Goal: Information Seeking & Learning: Check status

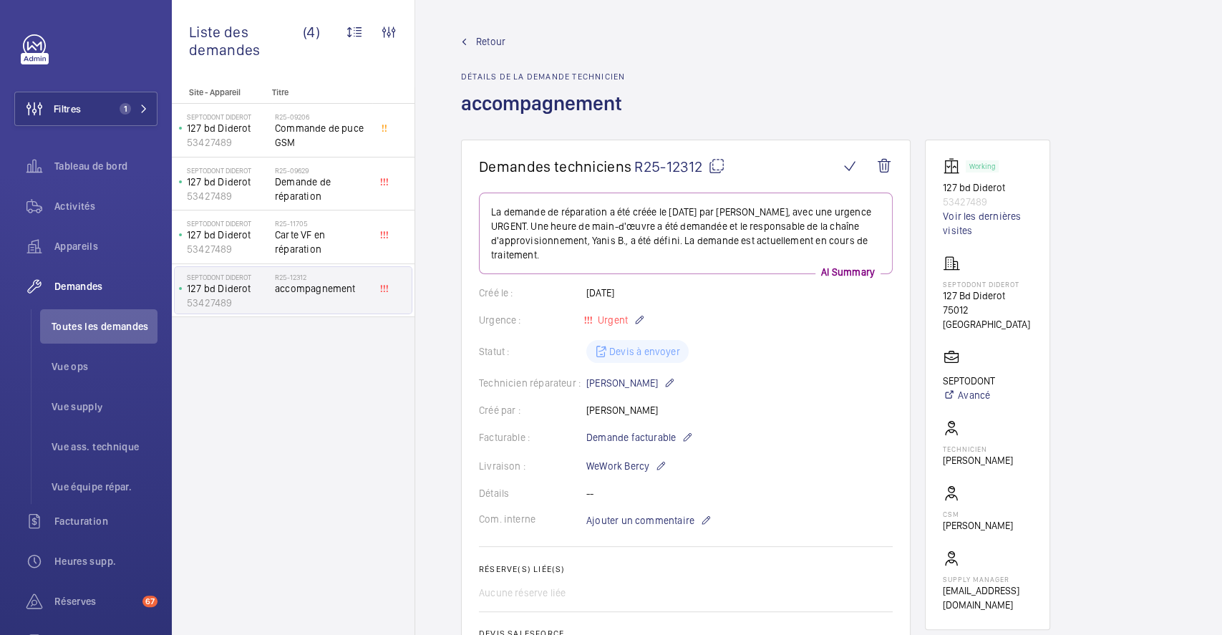
click at [498, 39] on span "Retour" at bounding box center [490, 41] width 29 height 14
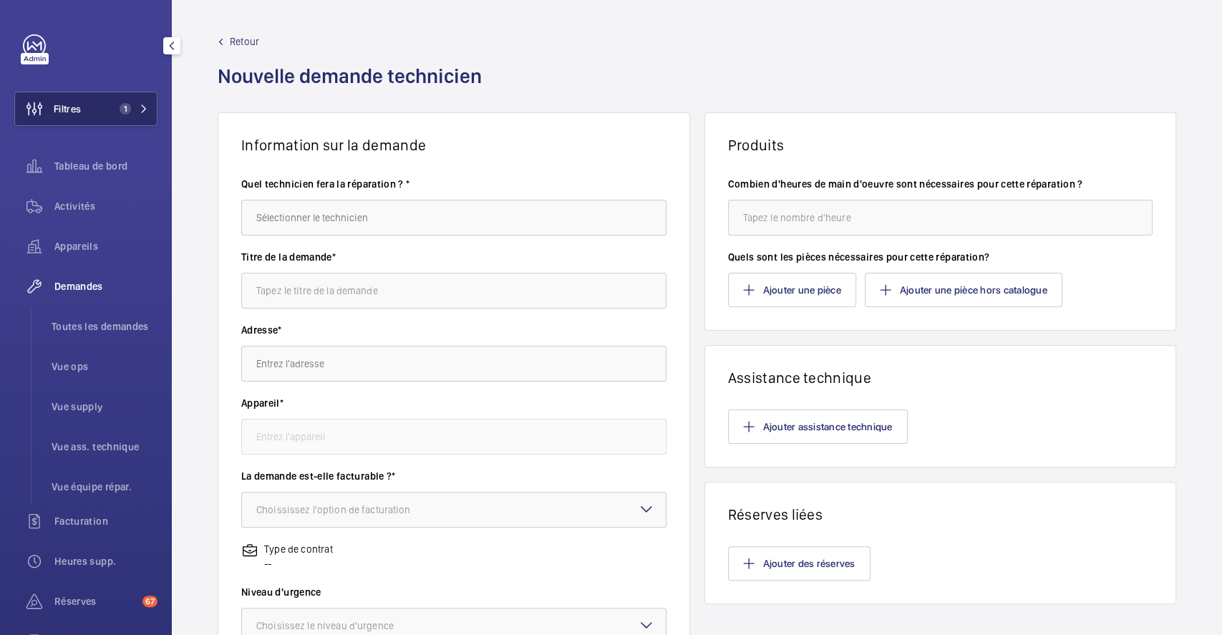
click at [109, 111] on button "Filtres 1" at bounding box center [85, 109] width 143 height 34
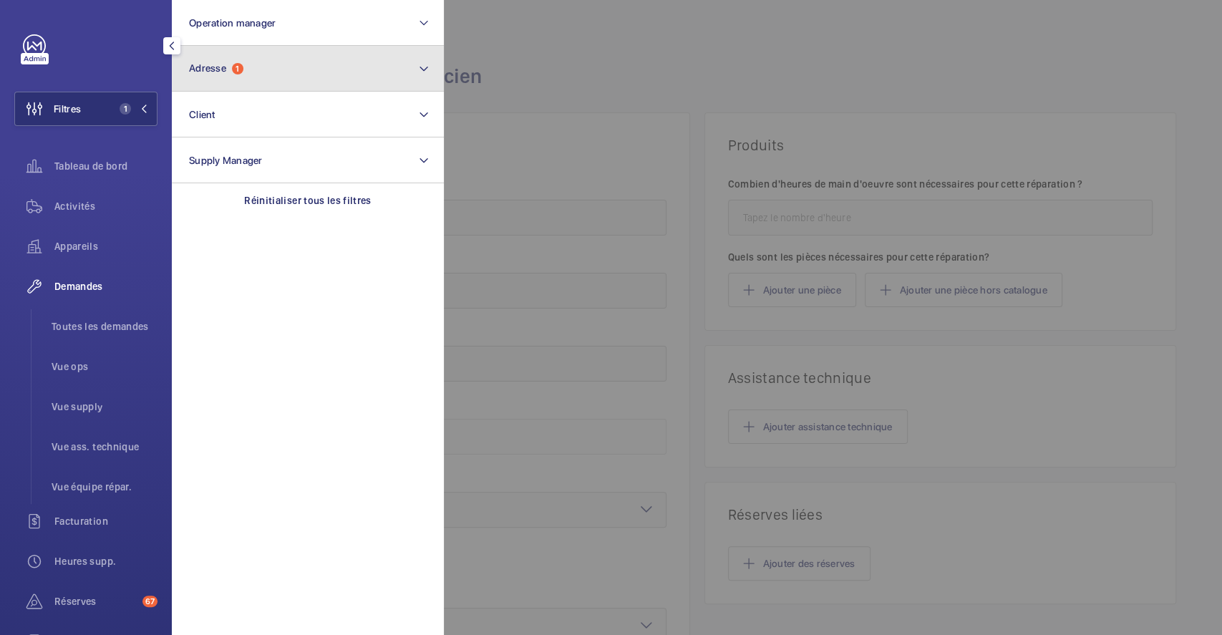
click at [253, 69] on button "Adresse 1" at bounding box center [308, 69] width 272 height 46
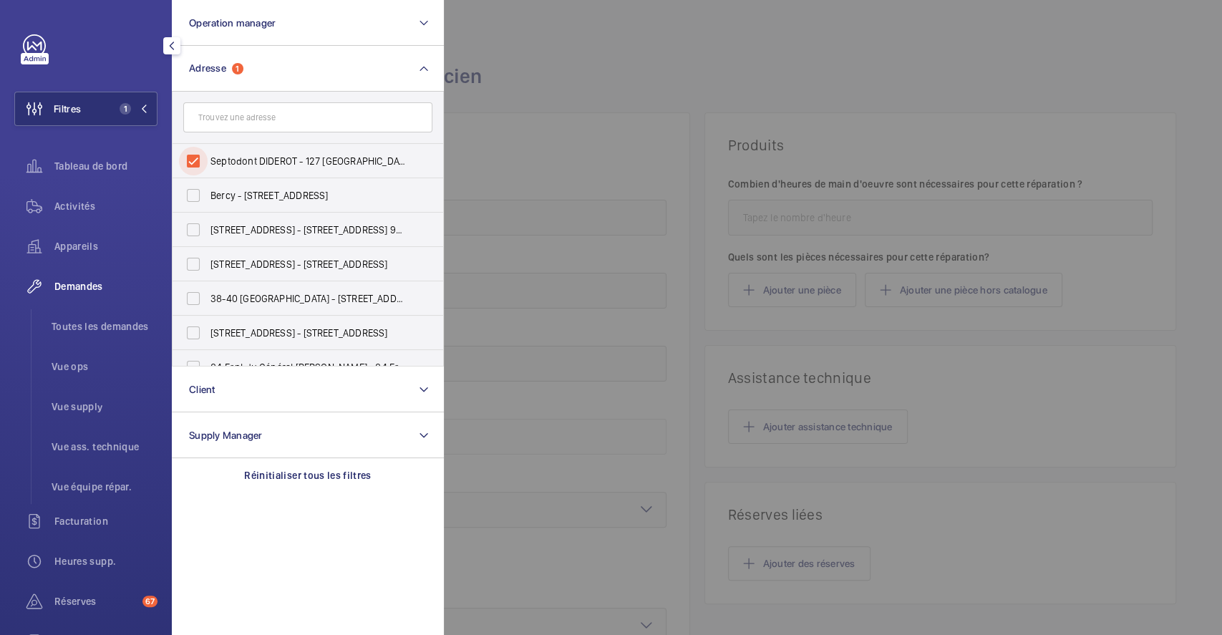
click at [197, 157] on input "Septodont DIDEROT - 127 [GEOGRAPHIC_DATA]" at bounding box center [193, 161] width 29 height 29
checkbox input "false"
drag, startPoint x: 538, startPoint y: 47, endPoint x: 475, endPoint y: 76, distance: 69.2
click at [538, 47] on div at bounding box center [1055, 317] width 1222 height 635
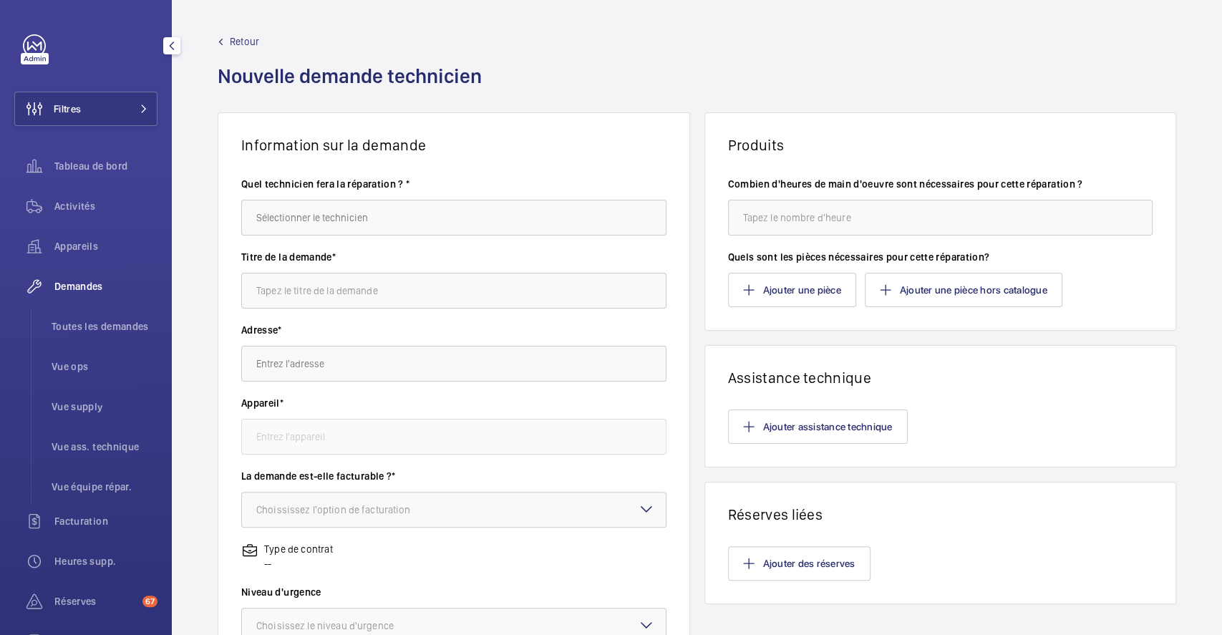
drag, startPoint x: 78, startPoint y: 113, endPoint x: 170, endPoint y: 92, distance: 94.8
click at [79, 113] on span "Filtres" at bounding box center [67, 109] width 27 height 14
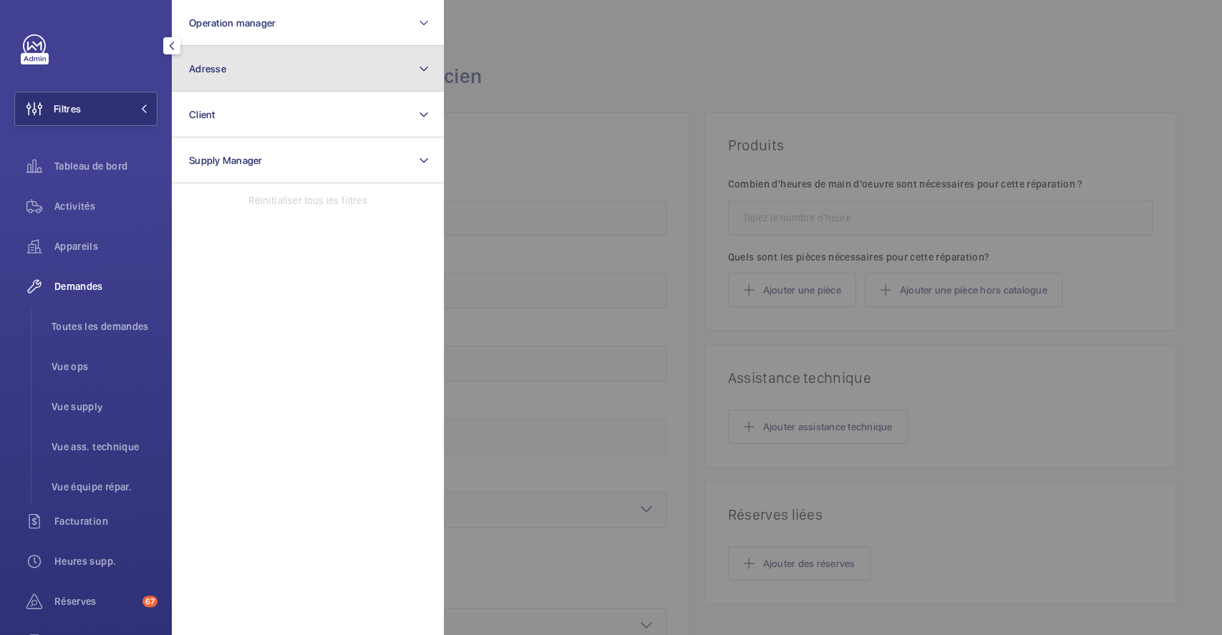
click at [263, 68] on button "Adresse" at bounding box center [308, 69] width 272 height 46
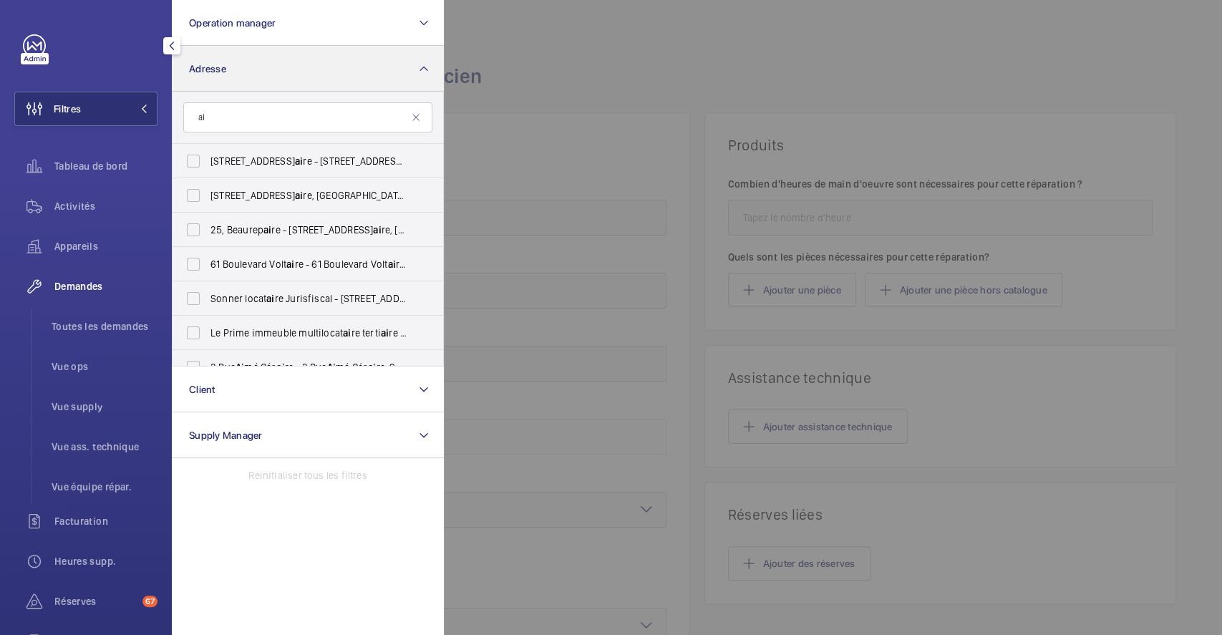
type input "a"
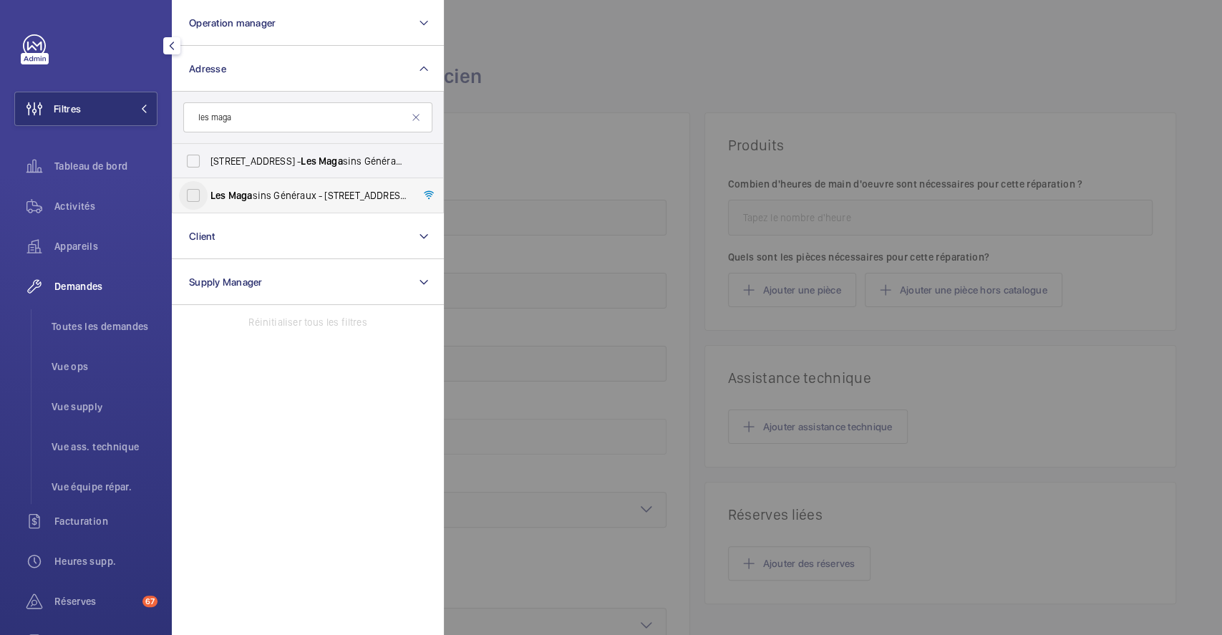
type input "les maga"
click at [192, 198] on input "Les Maga sins Généraux - [STREET_ADDRESS]" at bounding box center [193, 195] width 29 height 29
checkbox input "true"
click at [640, 72] on div at bounding box center [1055, 317] width 1222 height 635
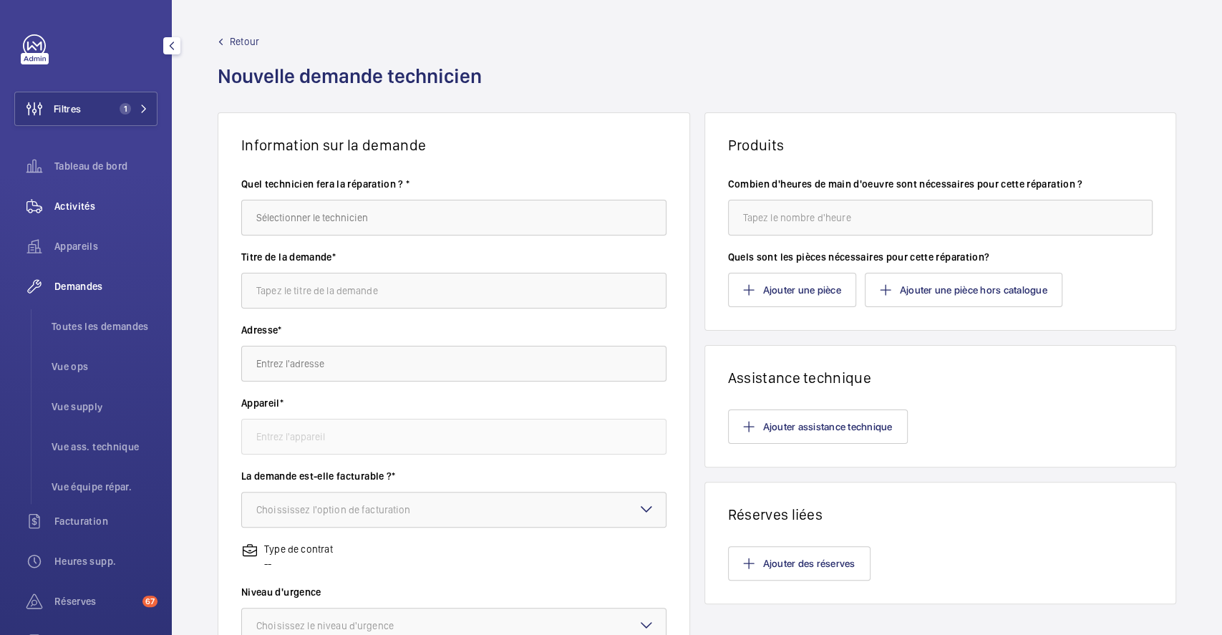
click at [81, 199] on span "Activités" at bounding box center [105, 206] width 103 height 14
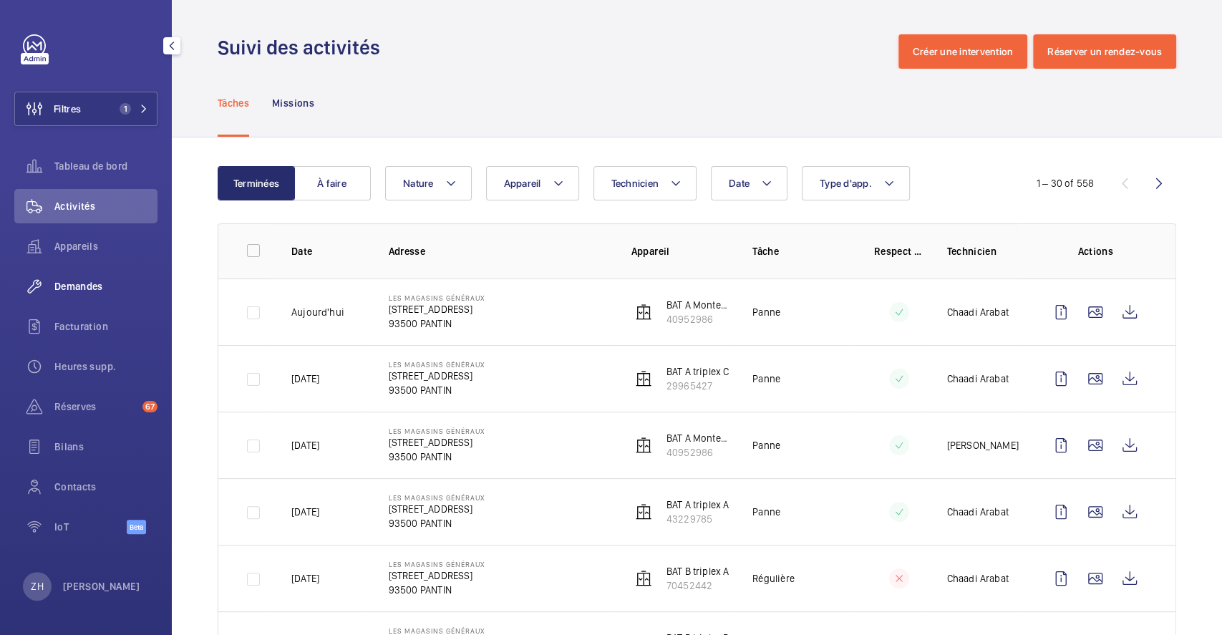
click at [96, 285] on span "Demandes" at bounding box center [105, 286] width 103 height 14
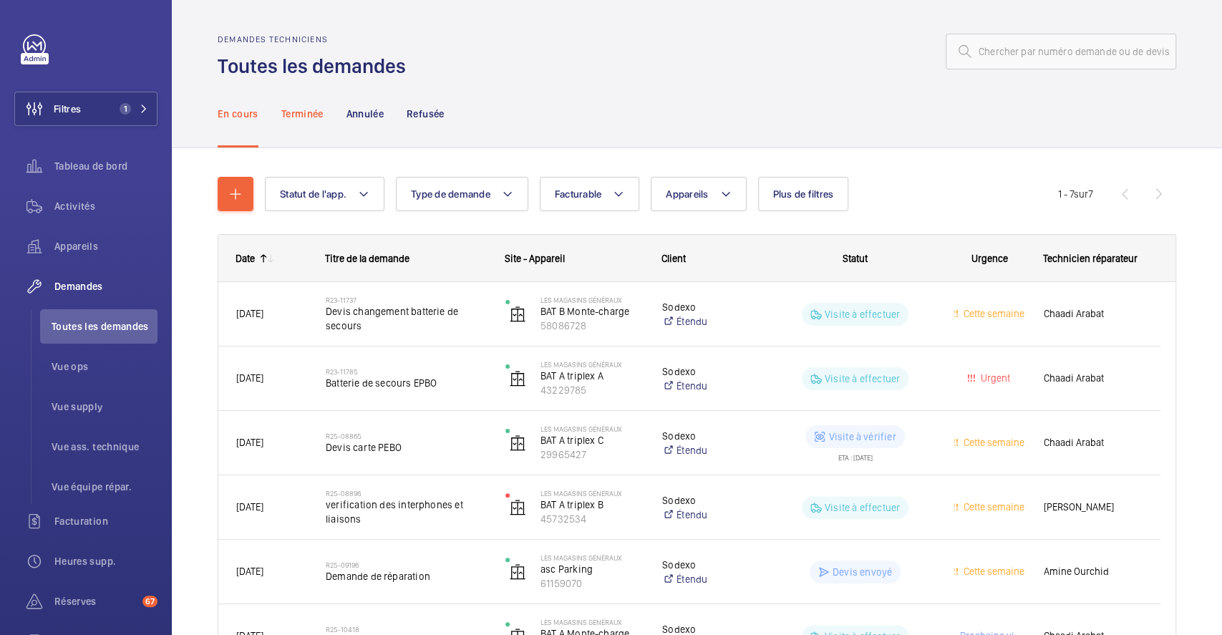
click at [305, 120] on p "Terminée" at bounding box center [302, 114] width 42 height 14
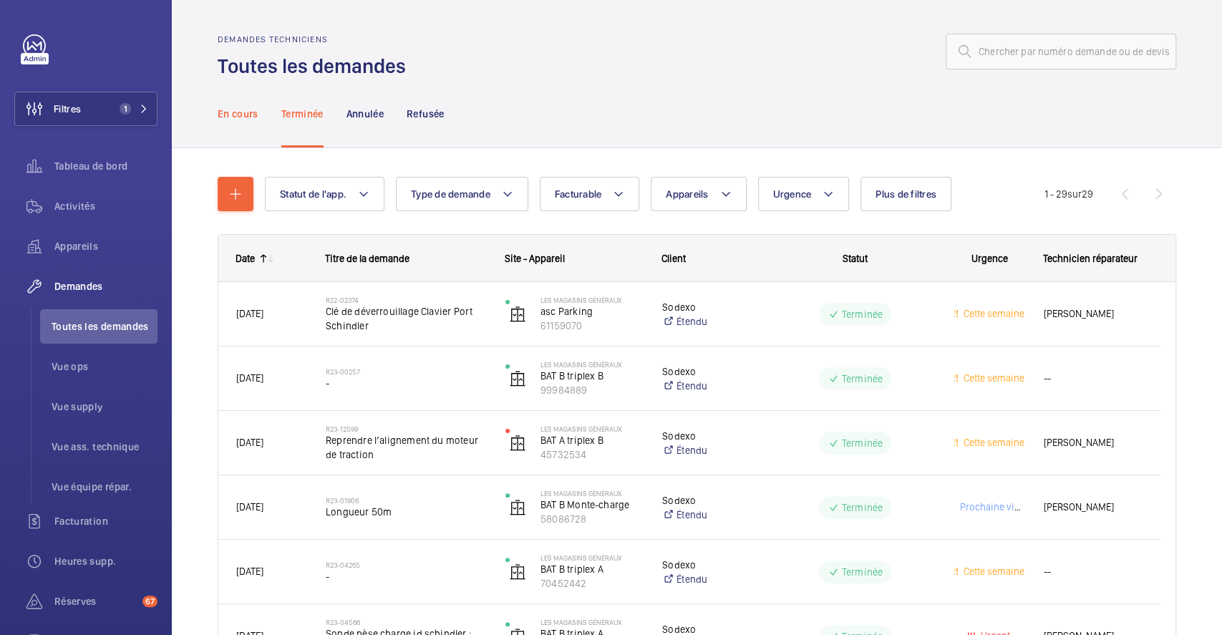
click at [235, 111] on p "En cours" at bounding box center [238, 114] width 41 height 14
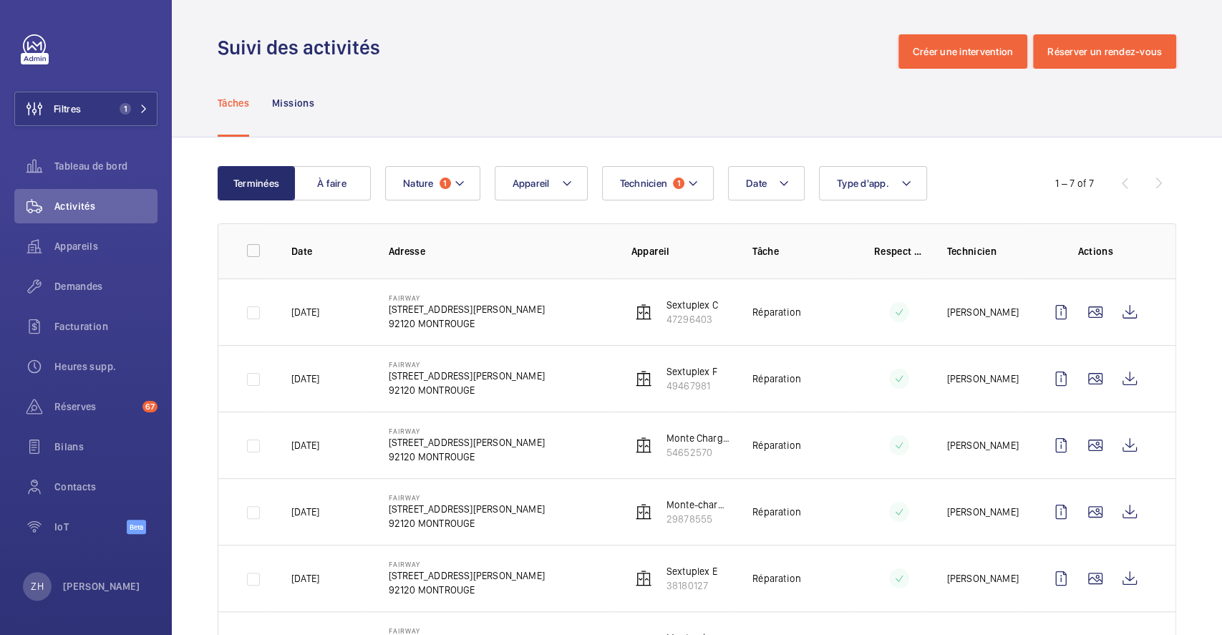
scroll to position [146, 0]
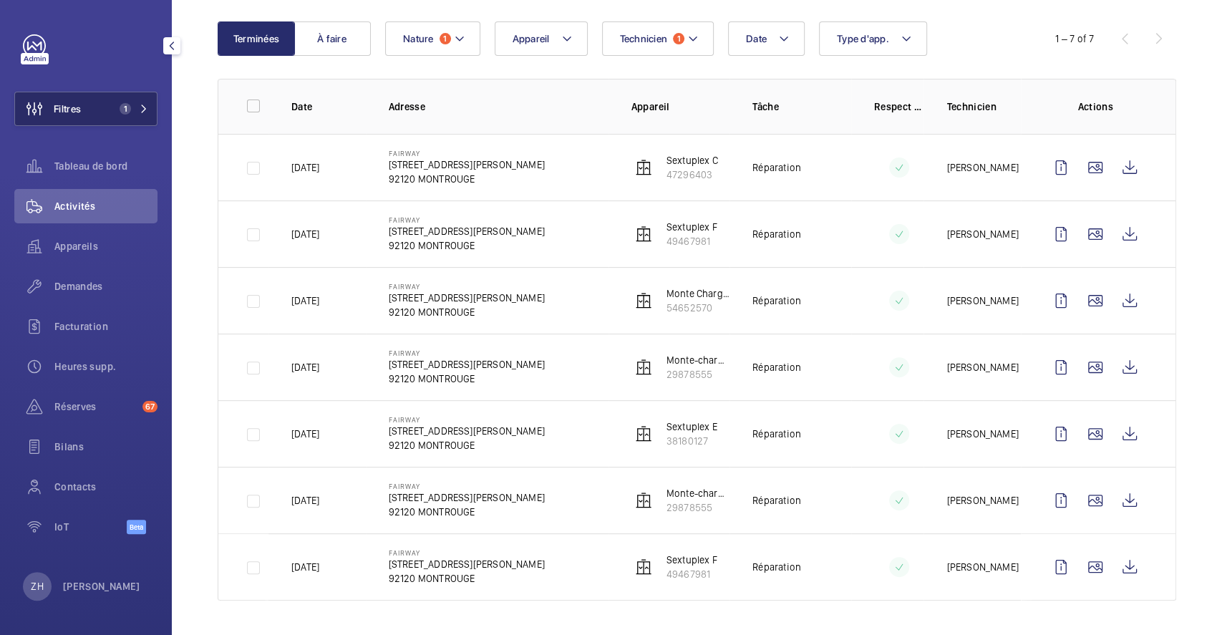
click at [93, 102] on button "Filtres 1" at bounding box center [85, 109] width 143 height 34
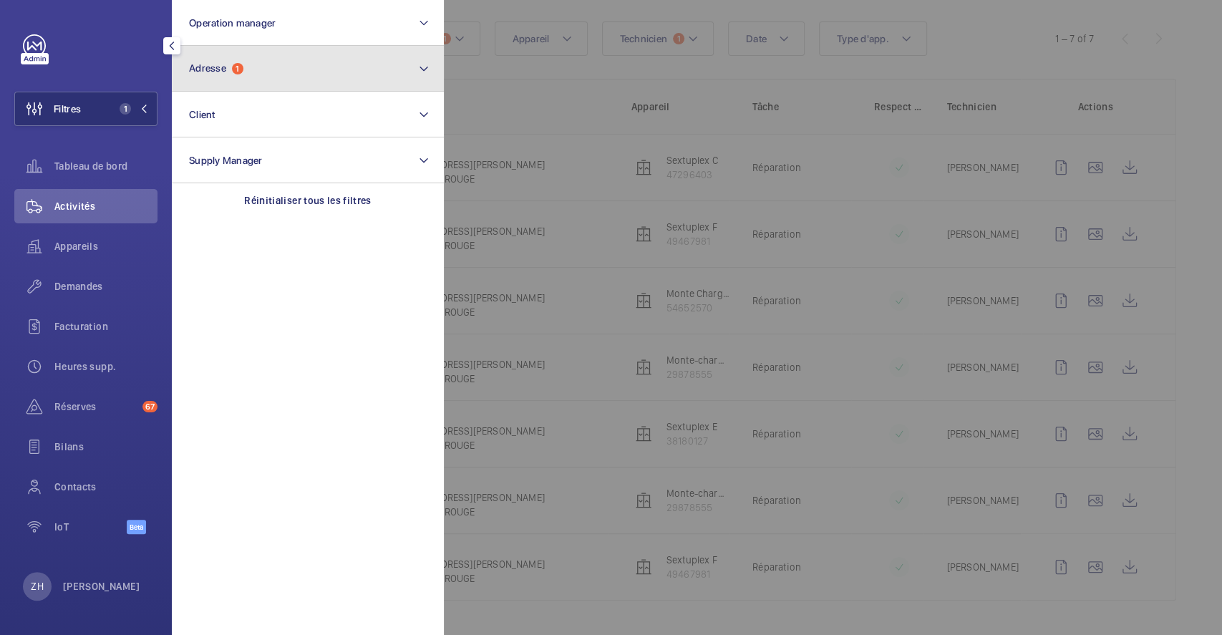
click at [235, 70] on span "1" at bounding box center [237, 68] width 11 height 11
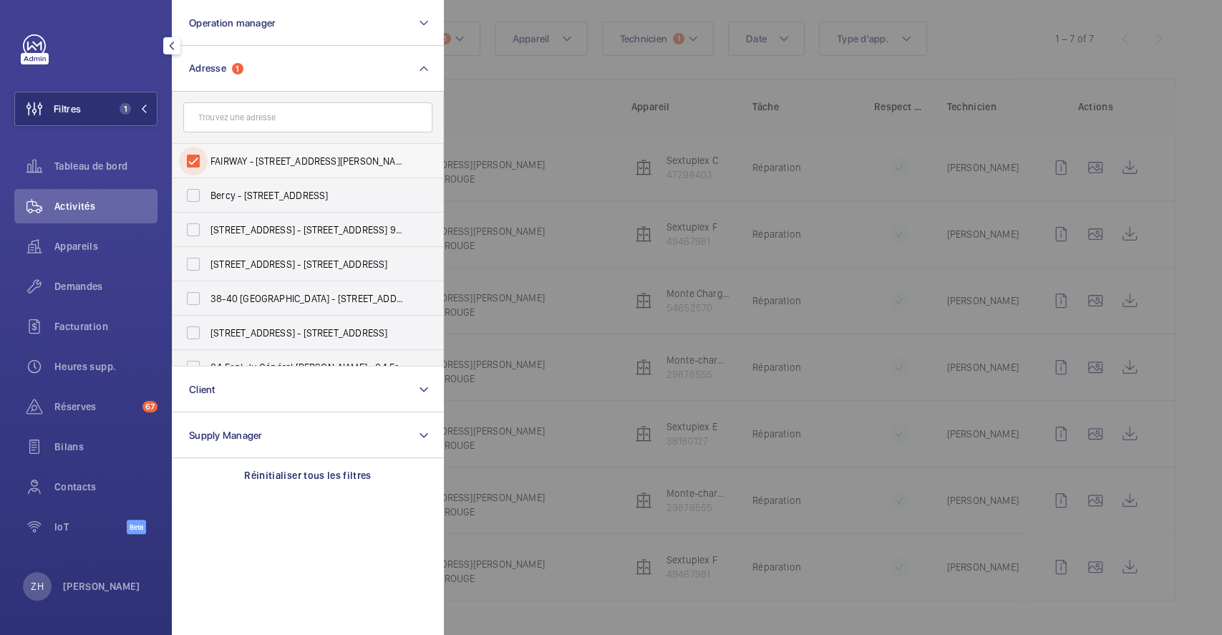
click at [198, 159] on input "FAIRWAY - 155 Avenue Pierre Brossolette, 92240 MONTROUGE, MONTROUGE 92120" at bounding box center [193, 161] width 29 height 29
checkbox input "false"
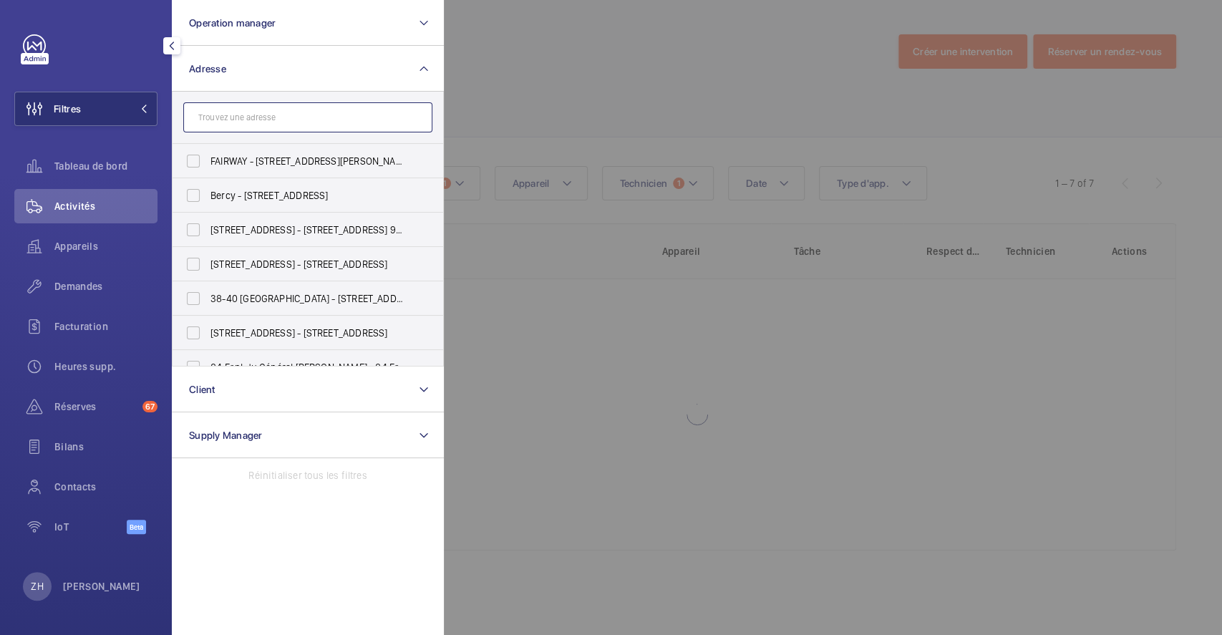
click at [229, 117] on input "text" at bounding box center [307, 117] width 249 height 30
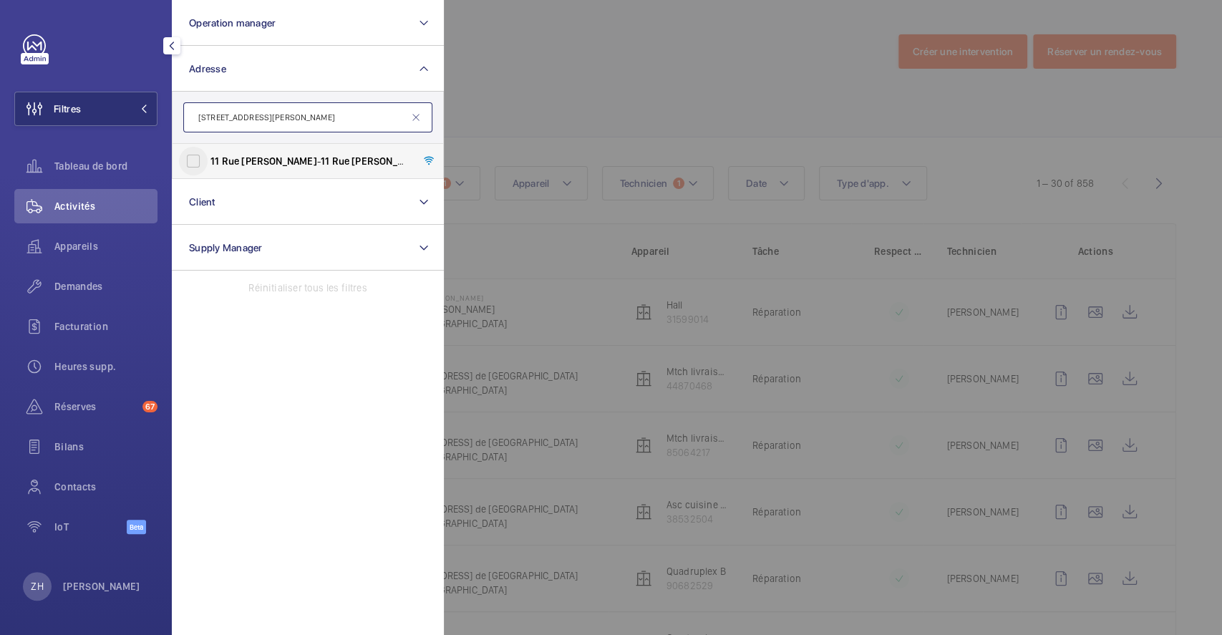
type input "11 RUE ALIBERT"
click at [199, 159] on input "11 Rue Alibert - 11 Rue Alibert , 75010 PARIS, PARIS 75010" at bounding box center [193, 161] width 29 height 29
checkbox input "true"
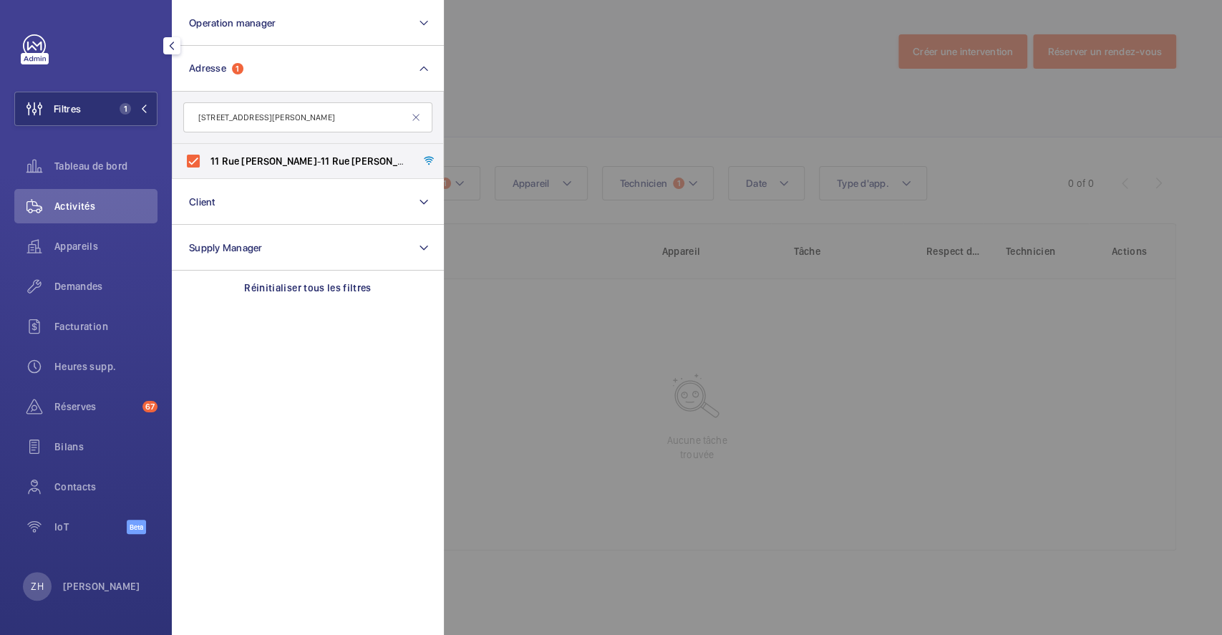
click at [514, 87] on div at bounding box center [1055, 317] width 1222 height 635
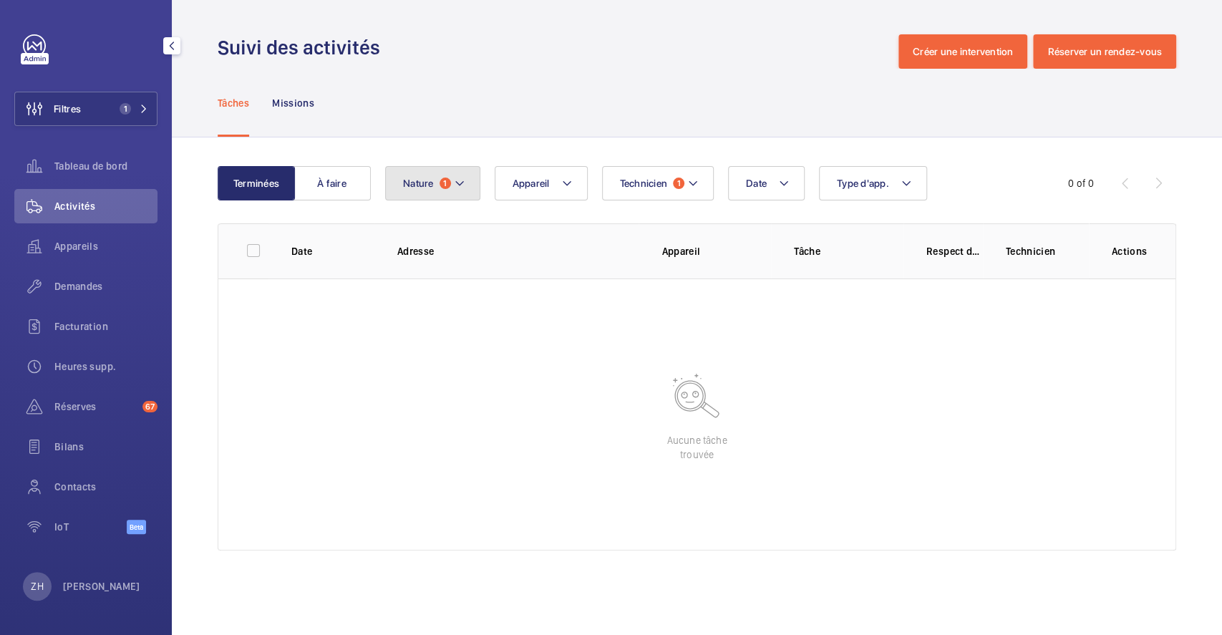
click at [460, 183] on mat-icon at bounding box center [459, 183] width 11 height 17
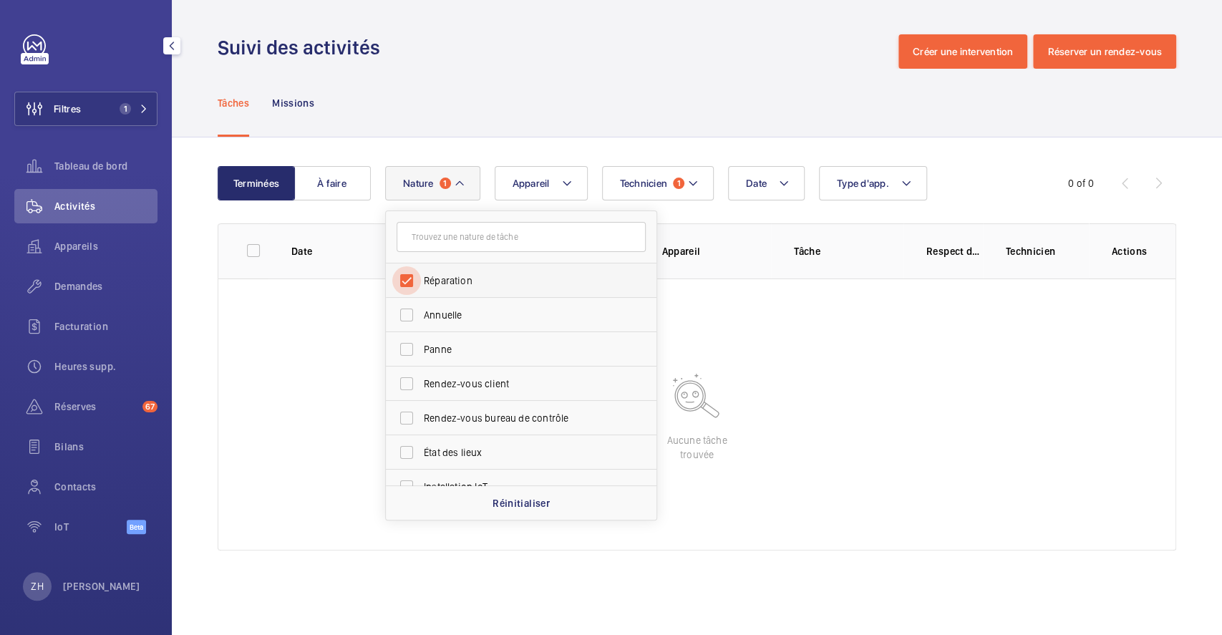
click at [408, 289] on input "Réparation" at bounding box center [406, 280] width 29 height 29
checkbox input "false"
click at [565, 89] on div "Tâches Missions" at bounding box center [697, 103] width 958 height 68
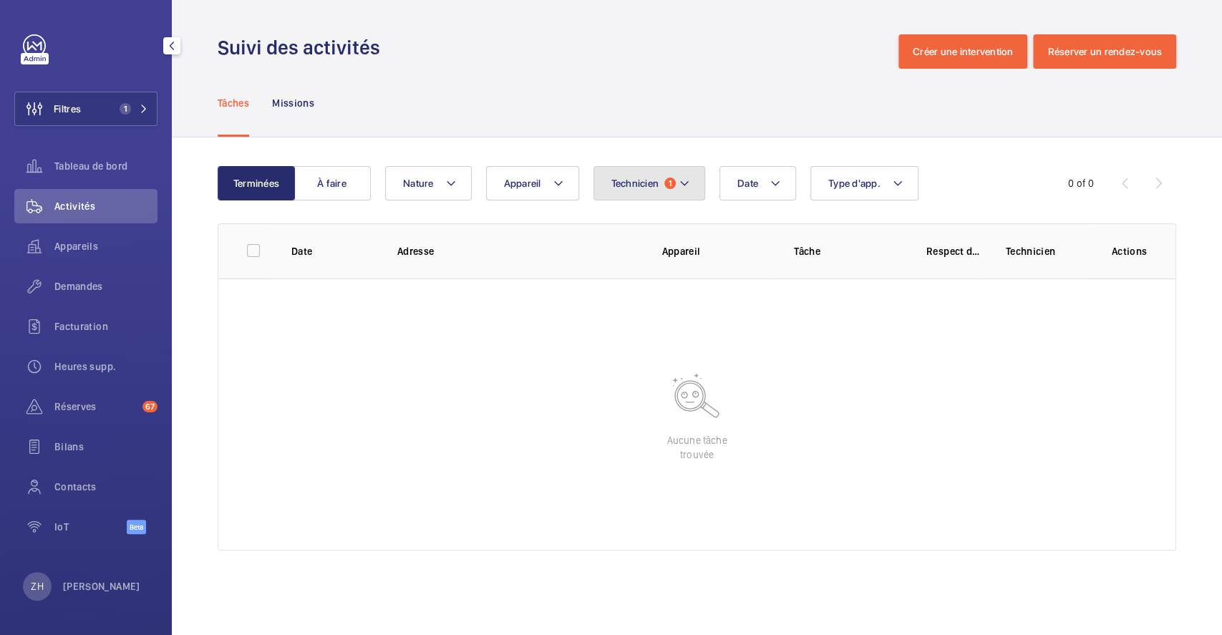
click at [686, 178] on mat-icon at bounding box center [684, 183] width 11 height 17
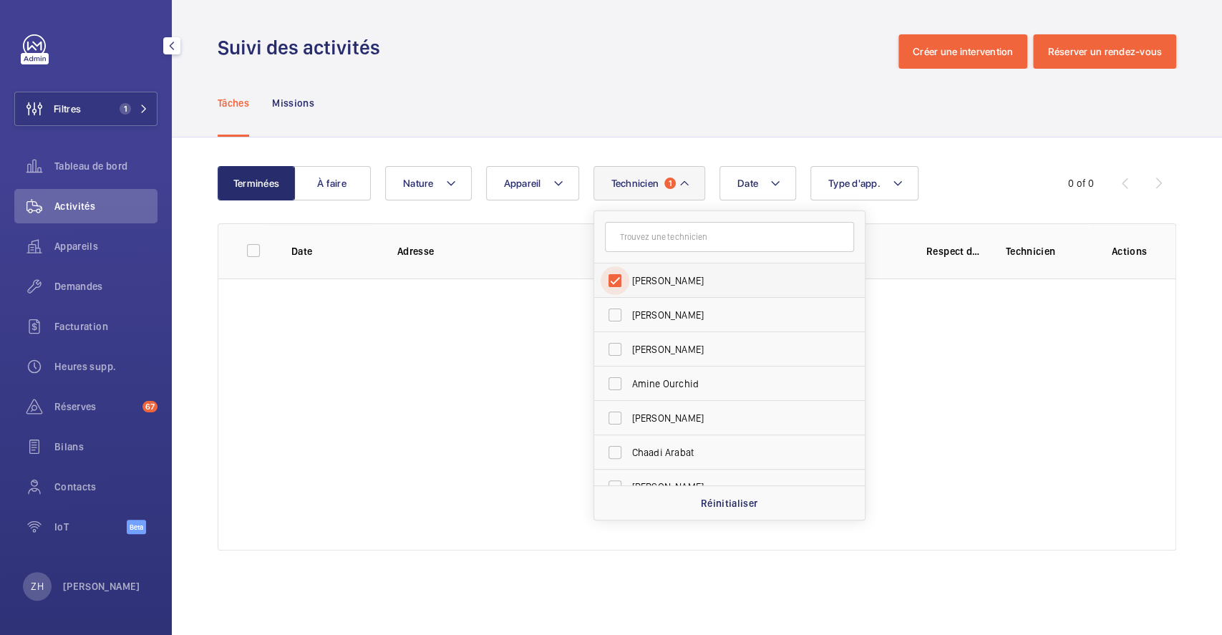
click at [613, 282] on input "[PERSON_NAME]" at bounding box center [615, 280] width 29 height 29
checkbox input "false"
click at [590, 90] on div "Tâches Missions" at bounding box center [697, 103] width 958 height 68
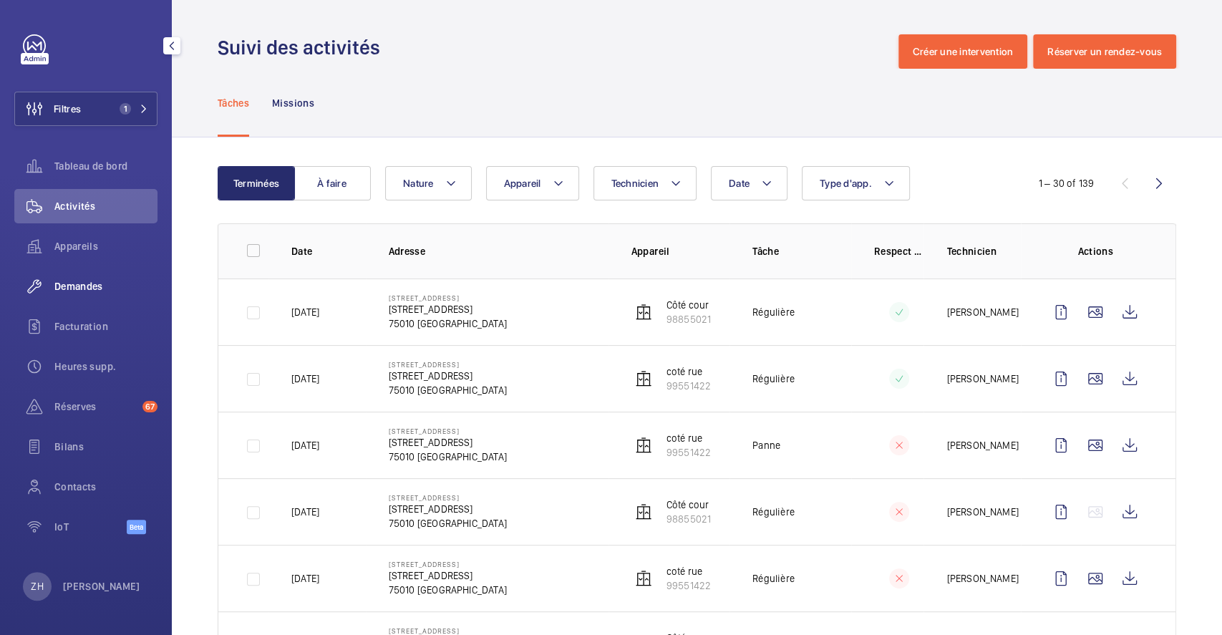
click at [92, 283] on span "Demandes" at bounding box center [105, 286] width 103 height 14
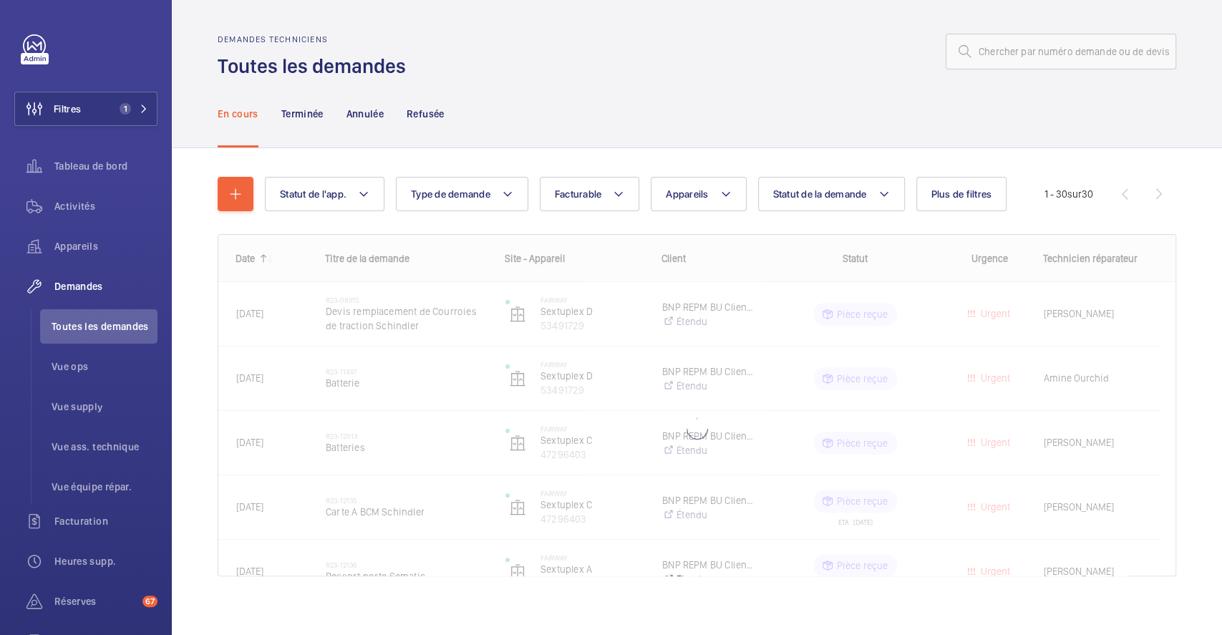
click at [594, 335] on div at bounding box center [696, 405] width 957 height 341
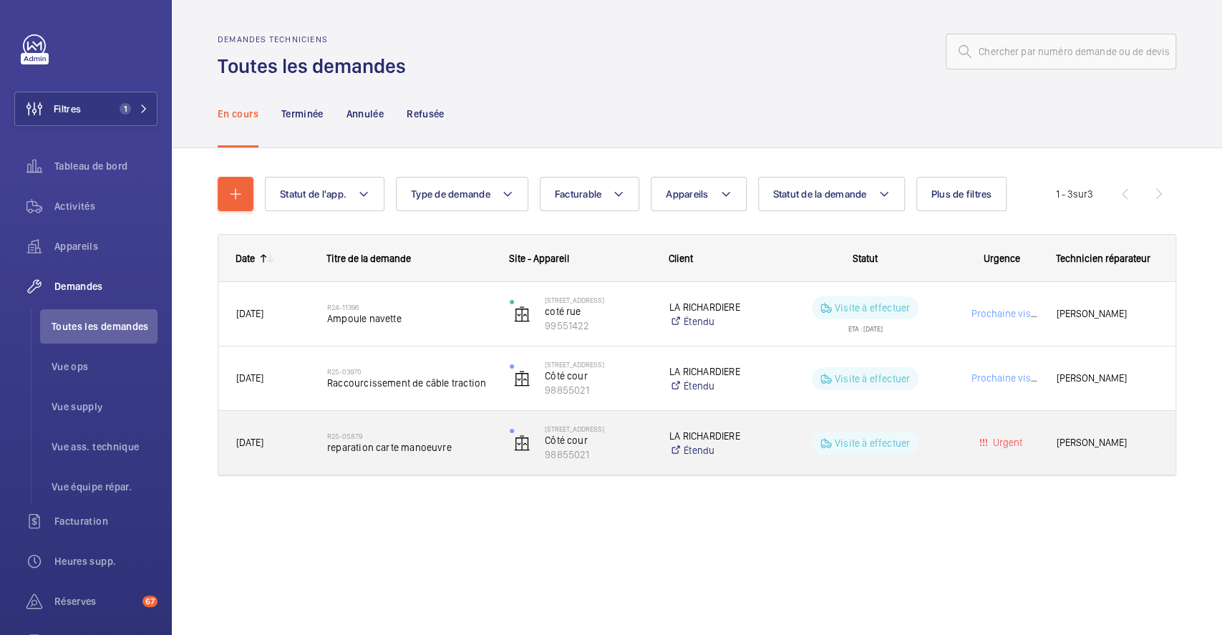
click at [457, 414] on div "R25-05879 reparation carte manoeuvre" at bounding box center [400, 443] width 181 height 64
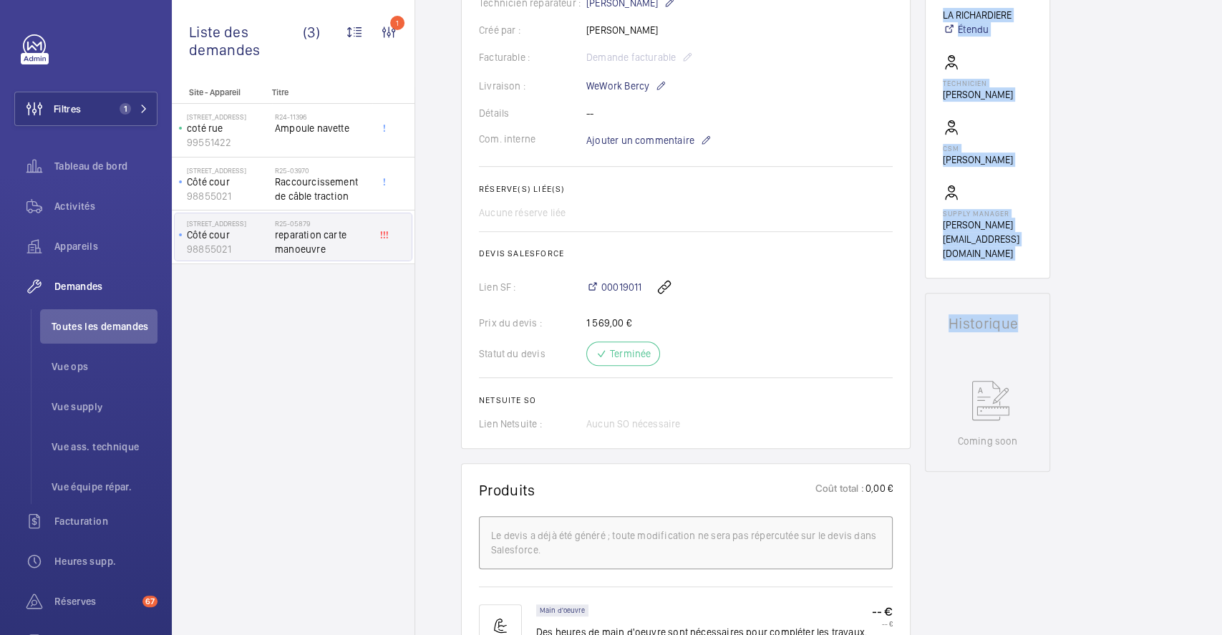
scroll to position [367, 0]
drag, startPoint x: 1220, startPoint y: 169, endPoint x: 1220, endPoint y: 283, distance: 114.5
click at [1220, 283] on div "Retour Détails de la demande technicien reparation carte manoeuvre Demandes tec…" at bounding box center [818, 317] width 807 height 635
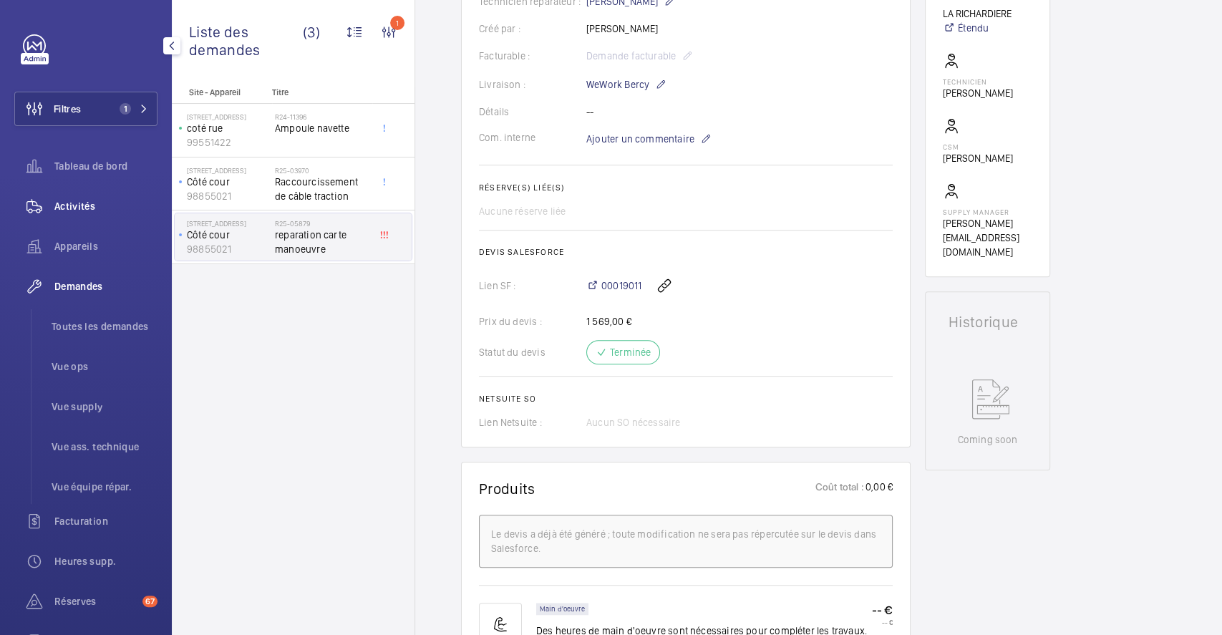
click at [93, 202] on span "Activités" at bounding box center [105, 206] width 103 height 14
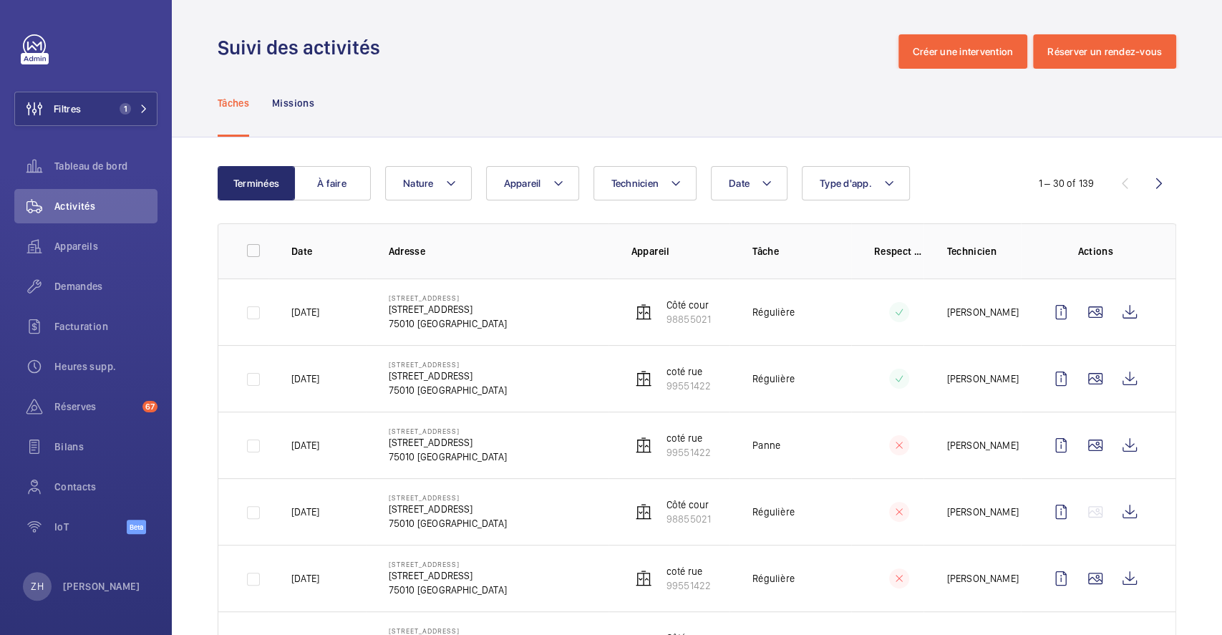
click at [548, 363] on td "11 Rue Alibert 11 Rue Alibert, 75010 PARIS 75010 PARIS" at bounding box center [487, 378] width 243 height 67
